Goal: Transaction & Acquisition: Subscribe to service/newsletter

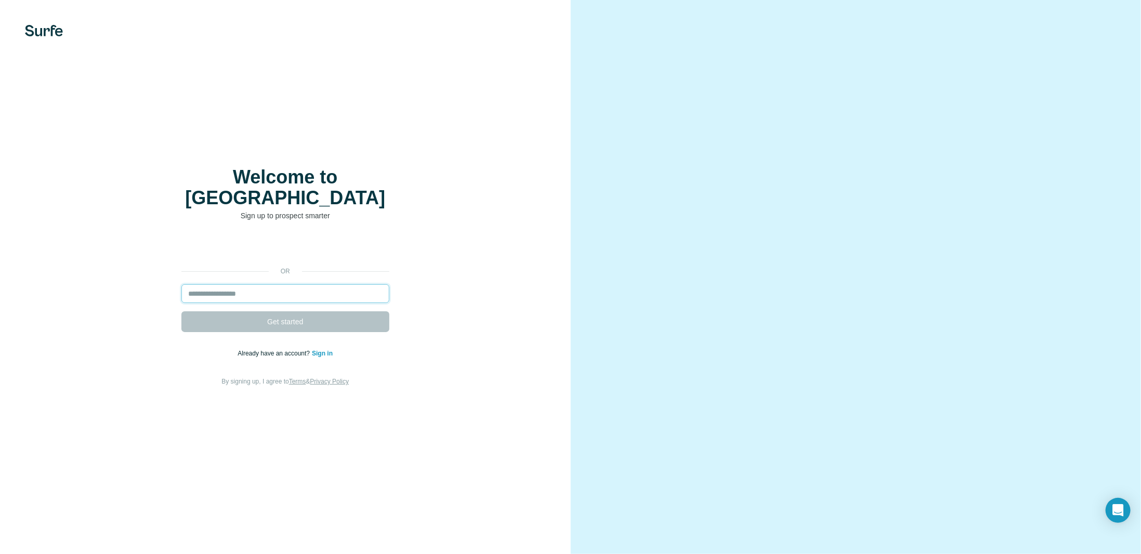
click at [294, 284] on input "email" at bounding box center [285, 293] width 208 height 19
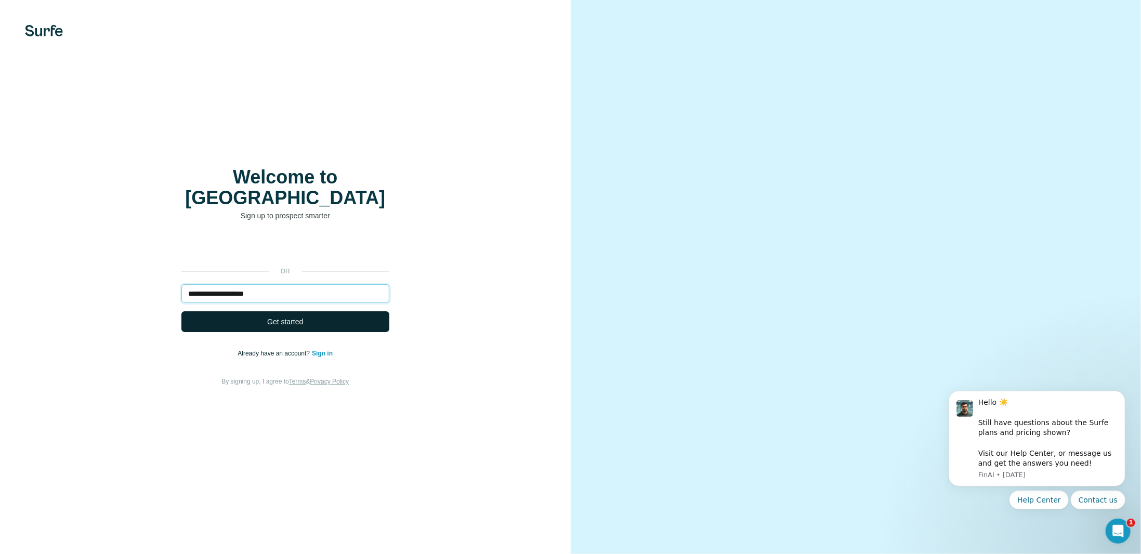
type input "**********"
click at [302, 317] on span "Get started" at bounding box center [285, 322] width 36 height 10
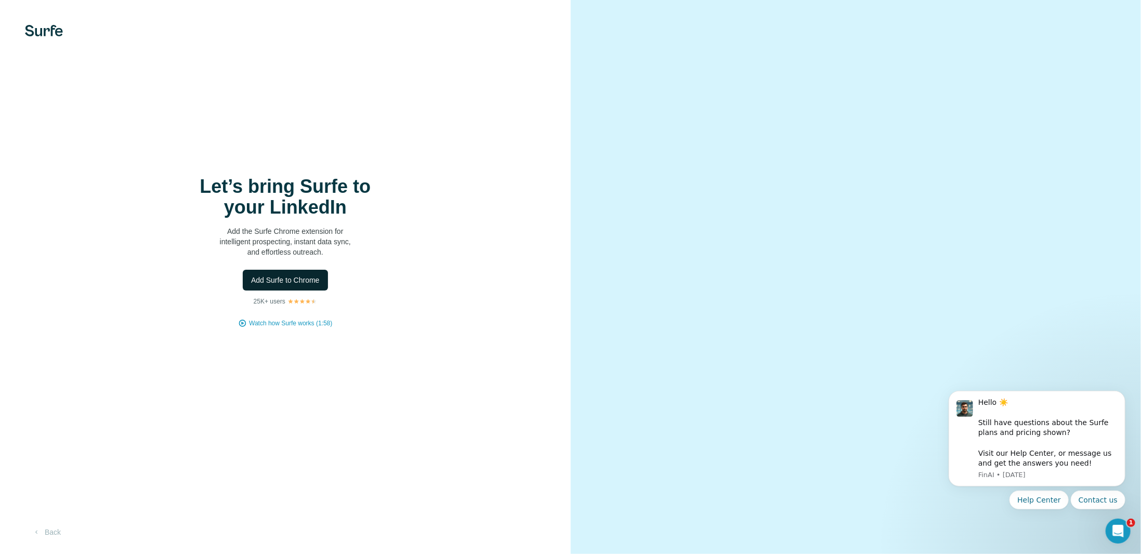
click at [271, 281] on span "Add Surfe to Chrome" at bounding box center [285, 280] width 69 height 10
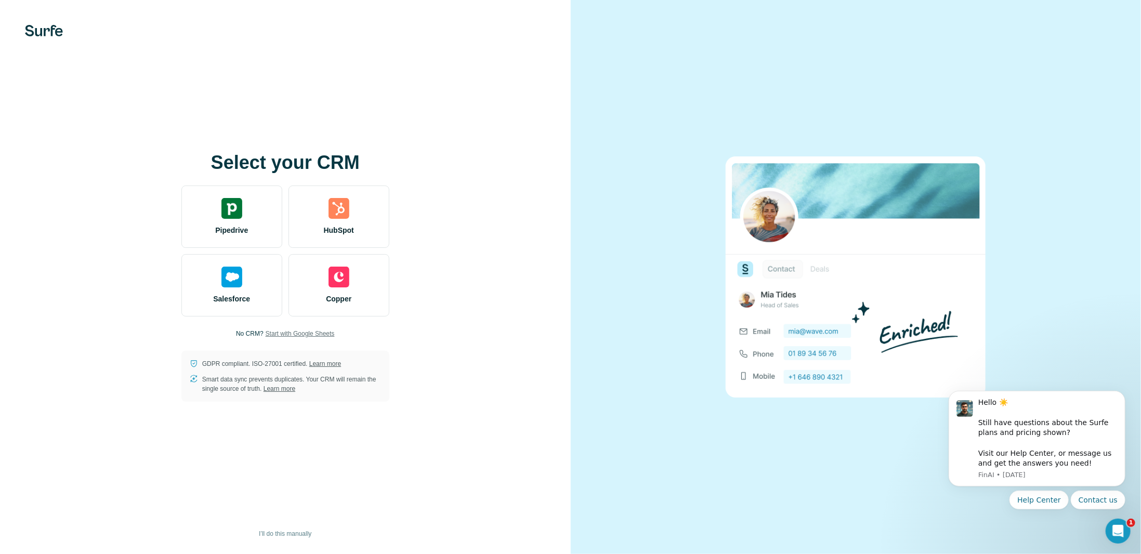
click at [295, 332] on span "Start with Google Sheets" at bounding box center [300, 333] width 69 height 9
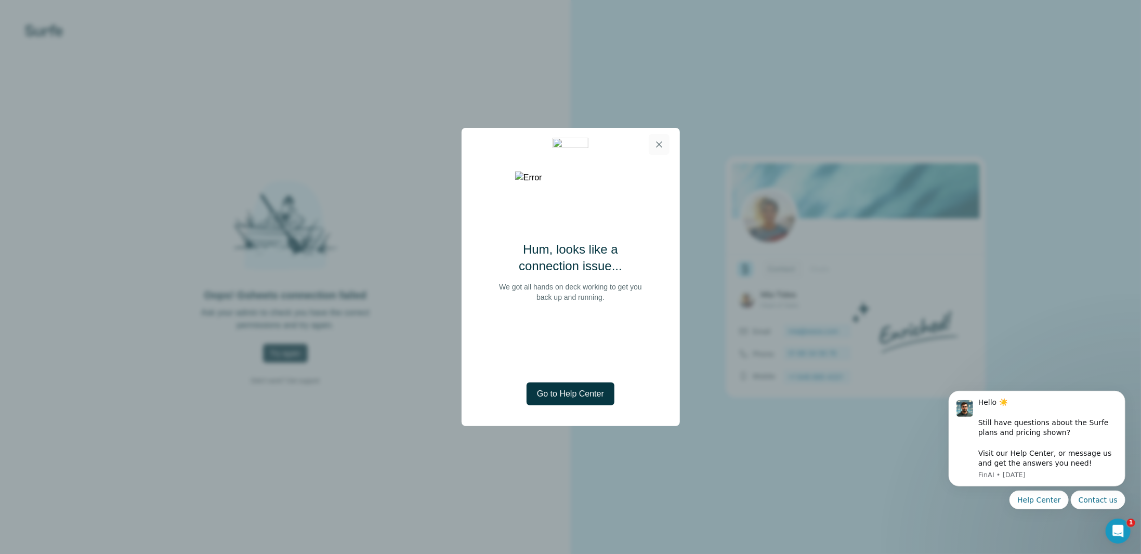
click at [654, 148] on button "button" at bounding box center [659, 144] width 21 height 21
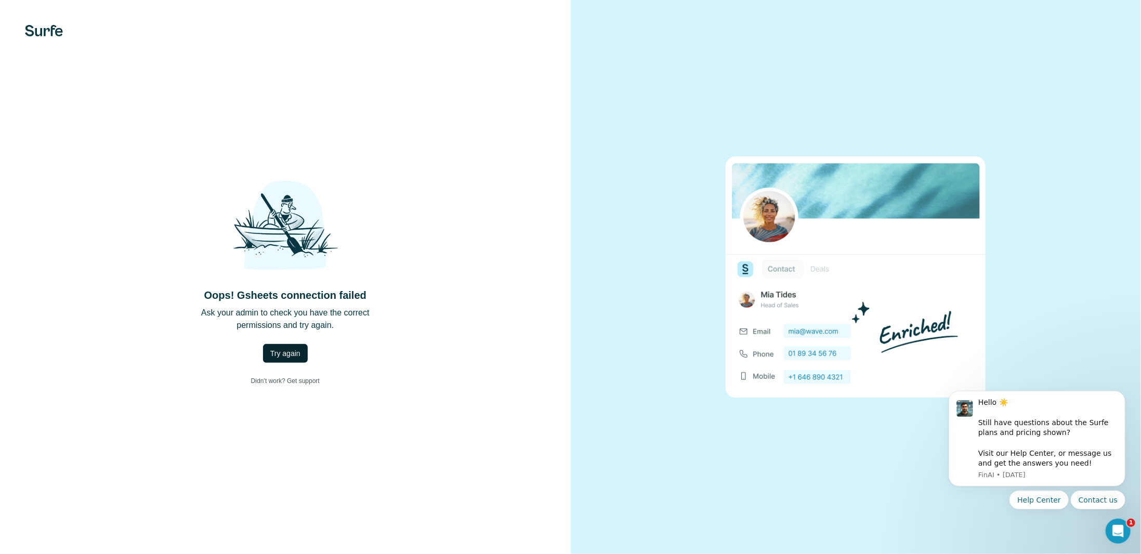
click at [283, 351] on span "Try again" at bounding box center [285, 353] width 30 height 10
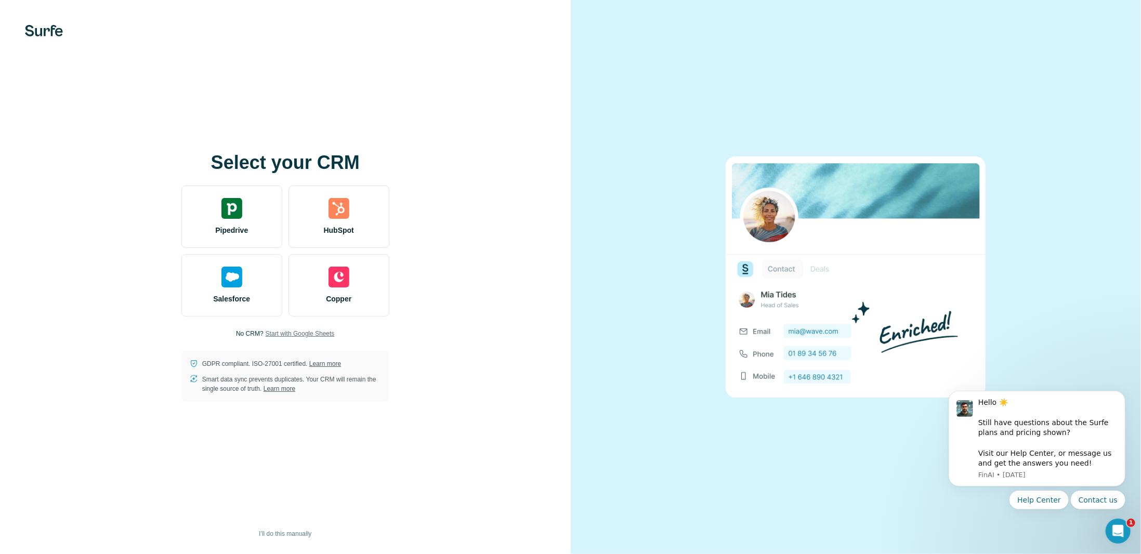
click at [302, 332] on span "Start with Google Sheets" at bounding box center [300, 333] width 69 height 9
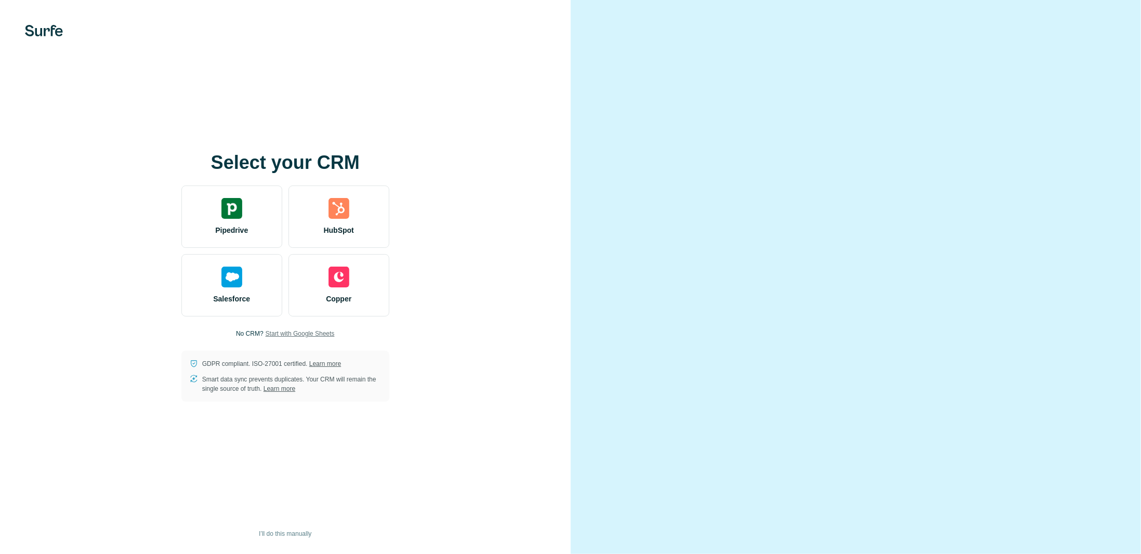
click at [276, 334] on span "Start with Google Sheets" at bounding box center [300, 333] width 69 height 9
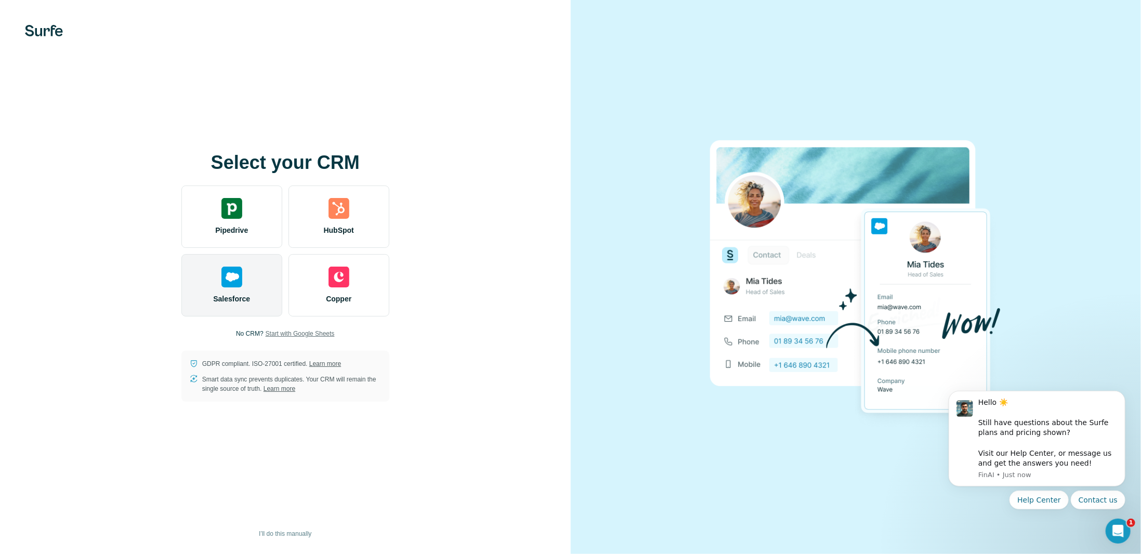
click at [238, 295] on span "Salesforce" at bounding box center [231, 299] width 37 height 10
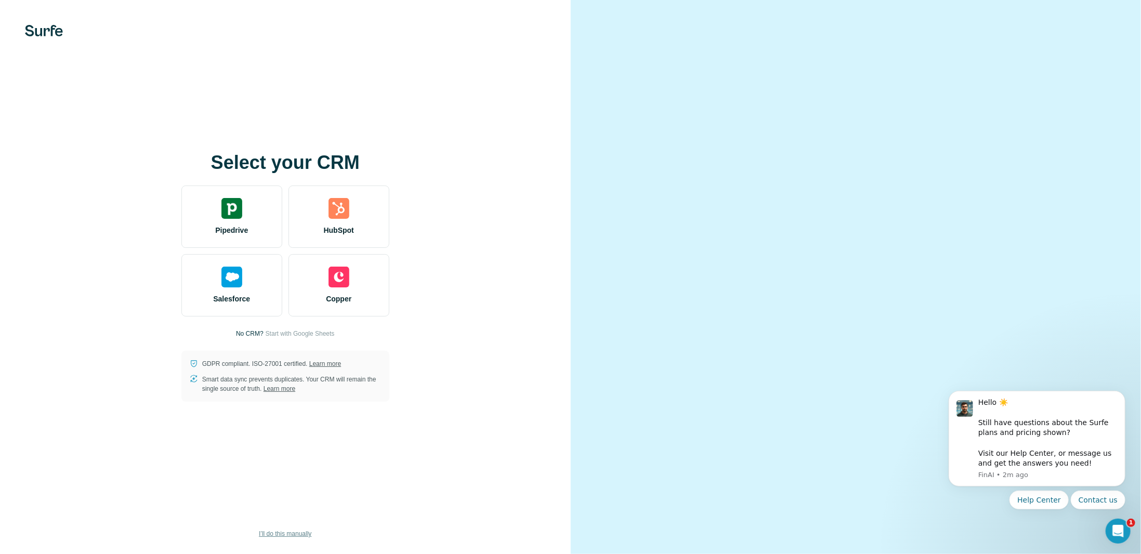
click at [273, 532] on span "I’ll do this manually" at bounding box center [285, 533] width 53 height 9
